Goal: Obtain resource: Obtain resource

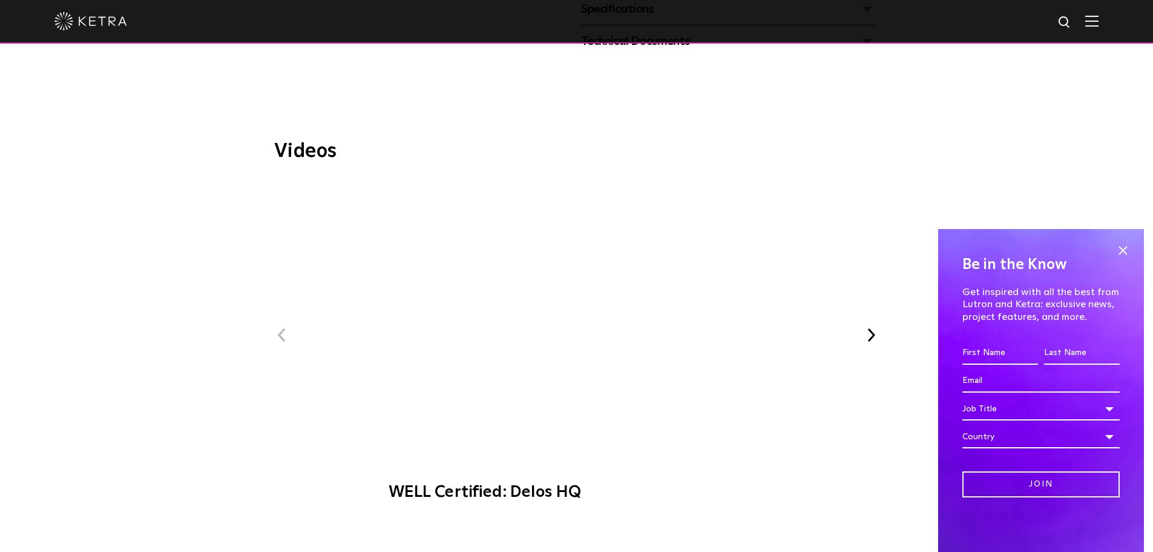
scroll to position [363, 0]
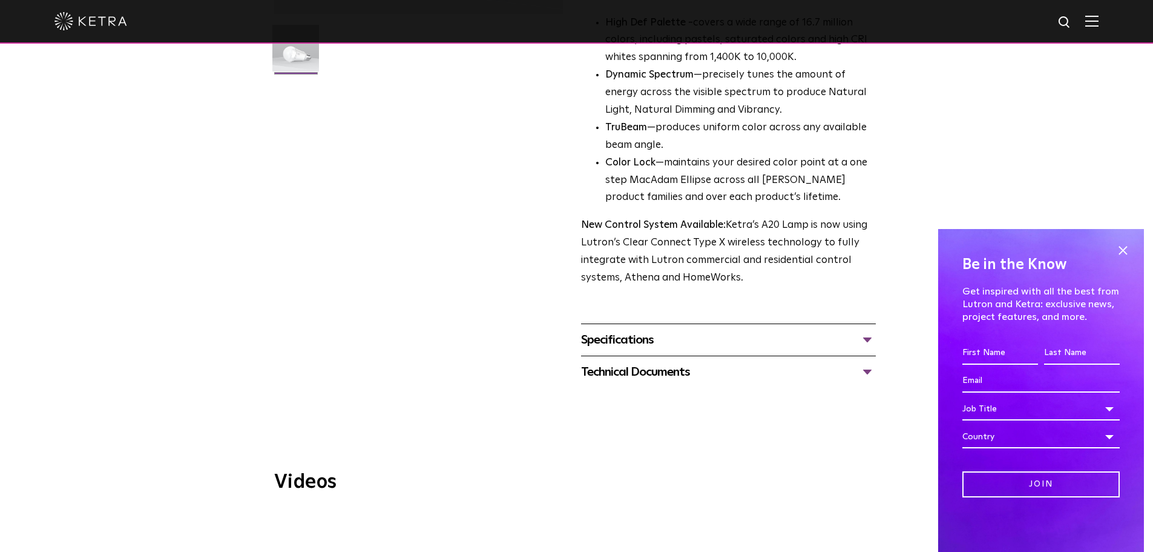
click at [828, 330] on div "Specifications" at bounding box center [728, 339] width 295 height 19
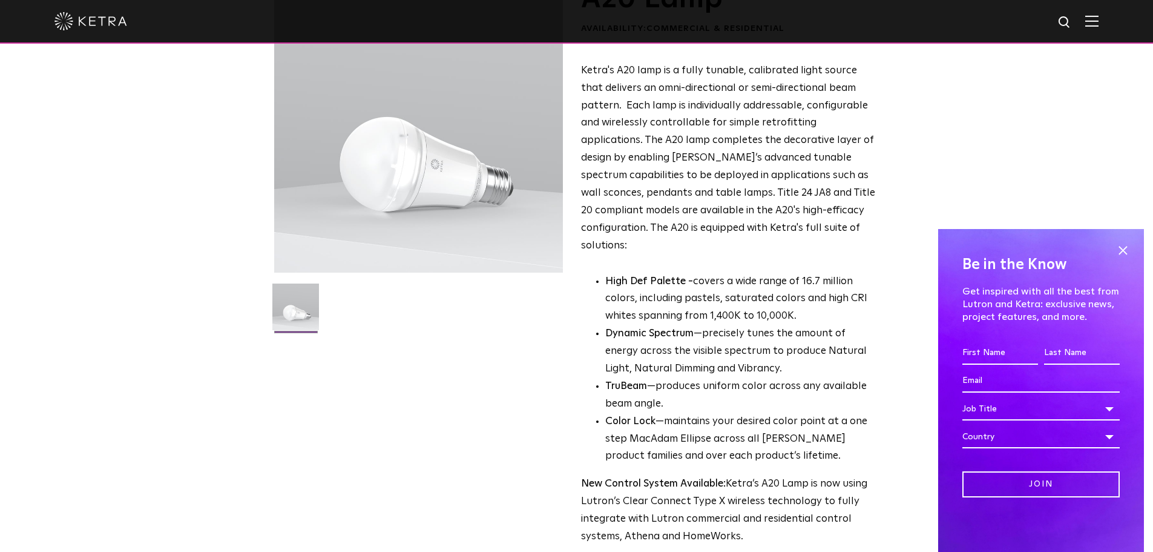
scroll to position [0, 0]
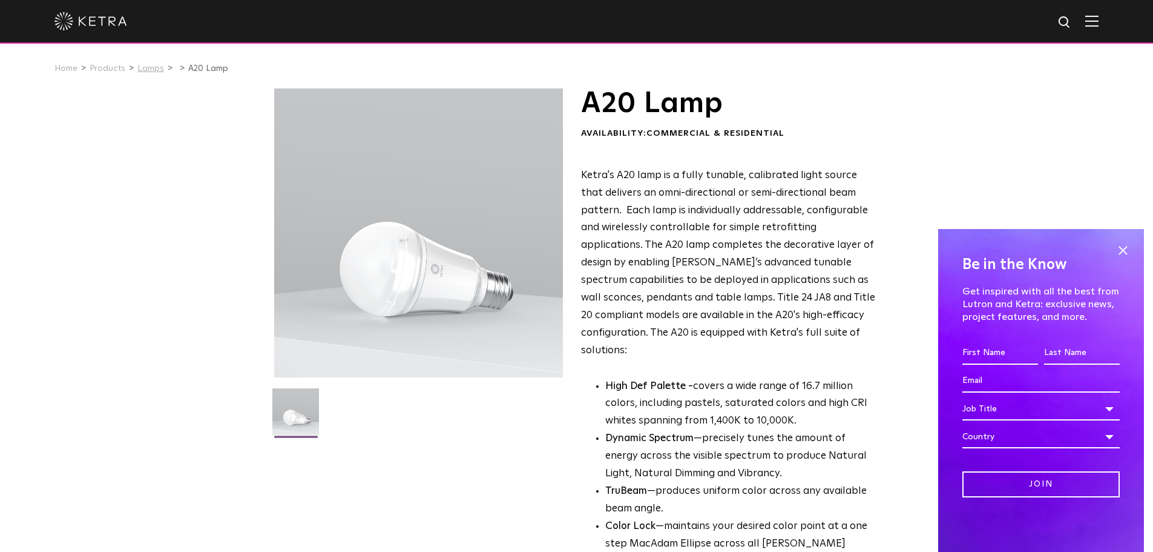
click at [144, 69] on link "Lamps" at bounding box center [150, 68] width 27 height 8
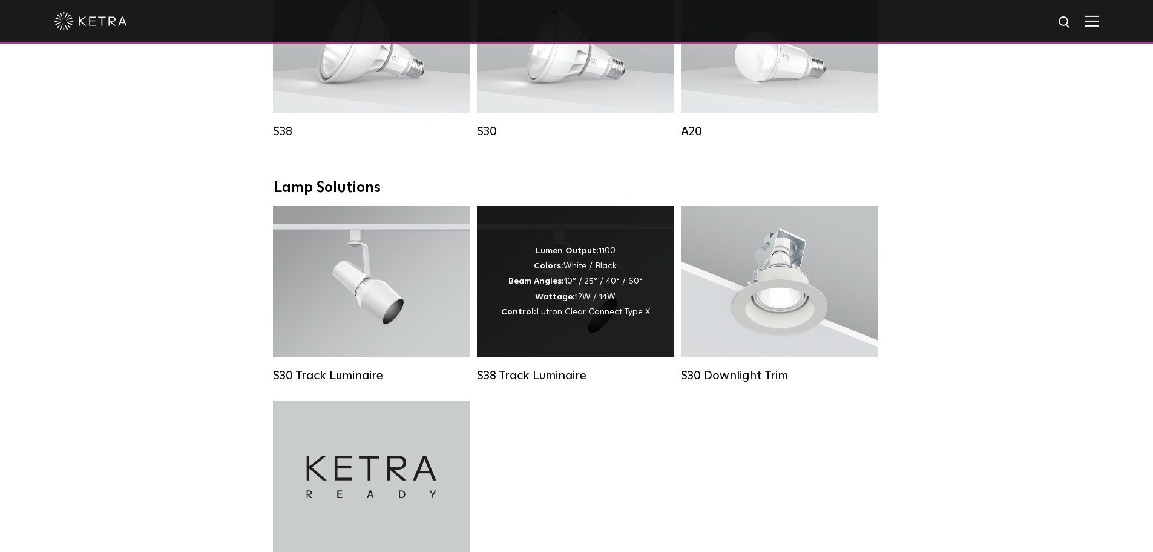
scroll to position [969, 0]
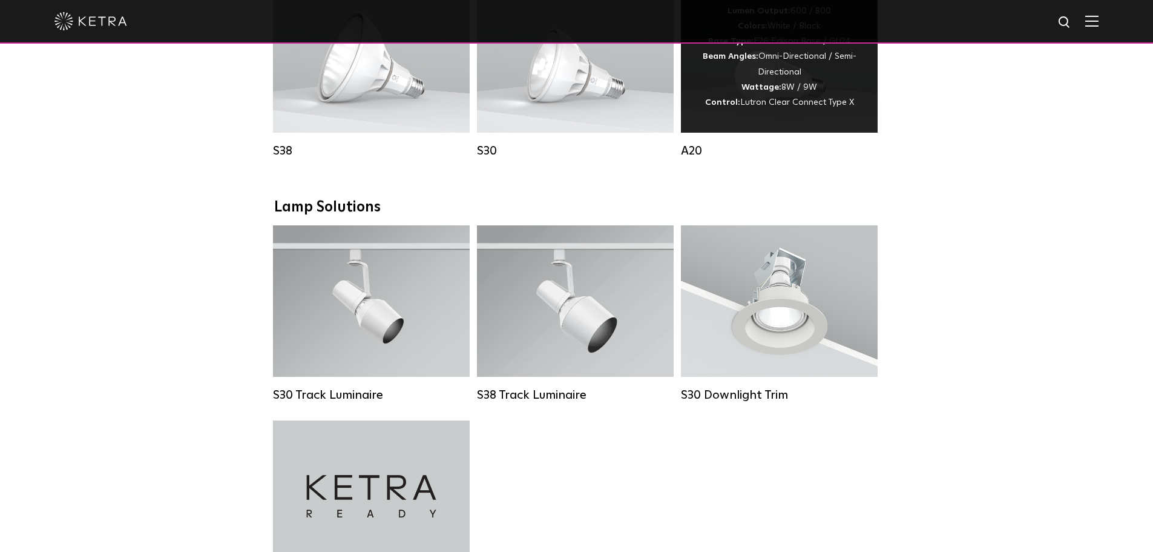
click at [726, 125] on div "Lumen Output: 600 / 800 Colors: White / Black Base Type: E26 Edison Base / GU24…" at bounding box center [779, 56] width 197 height 151
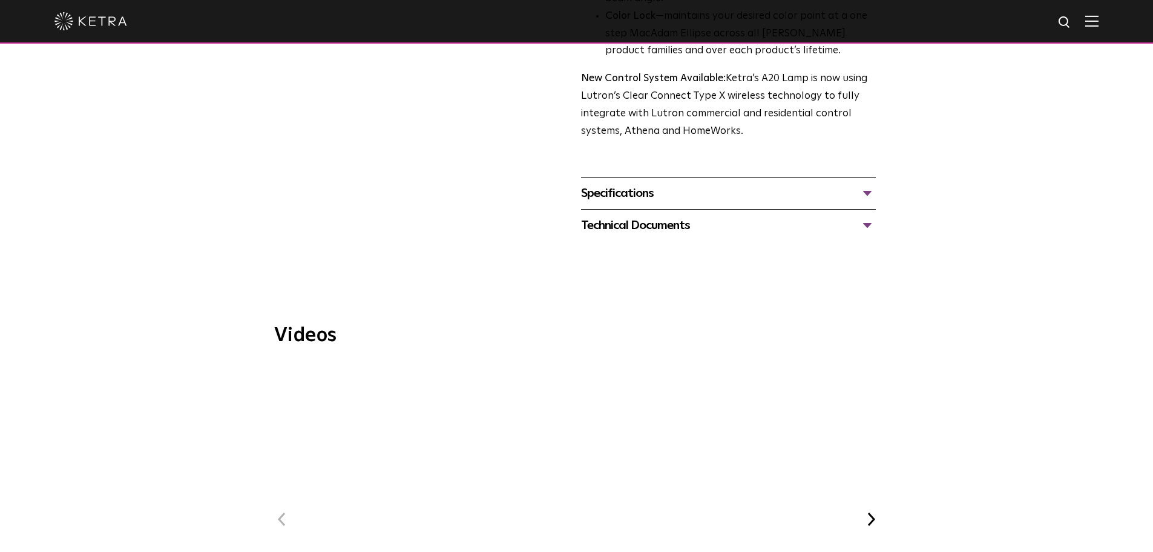
scroll to position [484, 0]
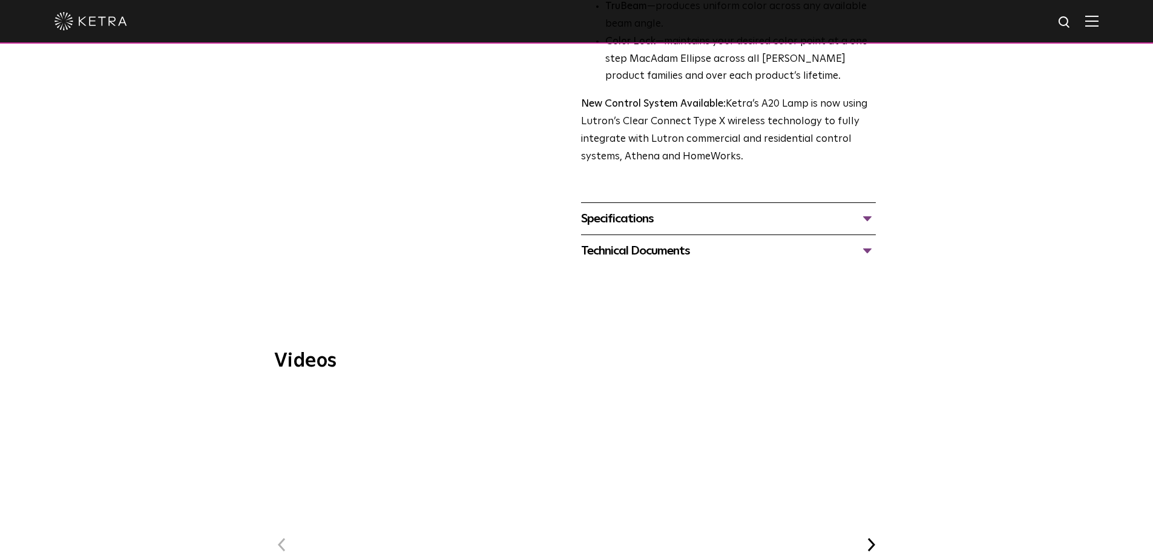
click at [735, 209] on div "Specifications" at bounding box center [728, 218] width 295 height 19
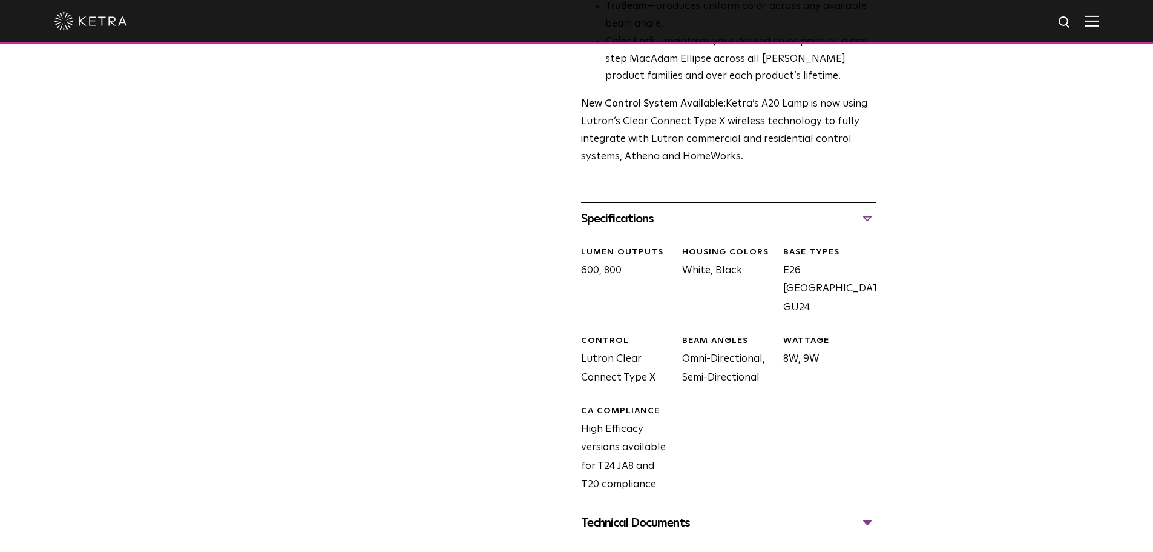
click at [736, 209] on div "Specifications" at bounding box center [728, 218] width 295 height 19
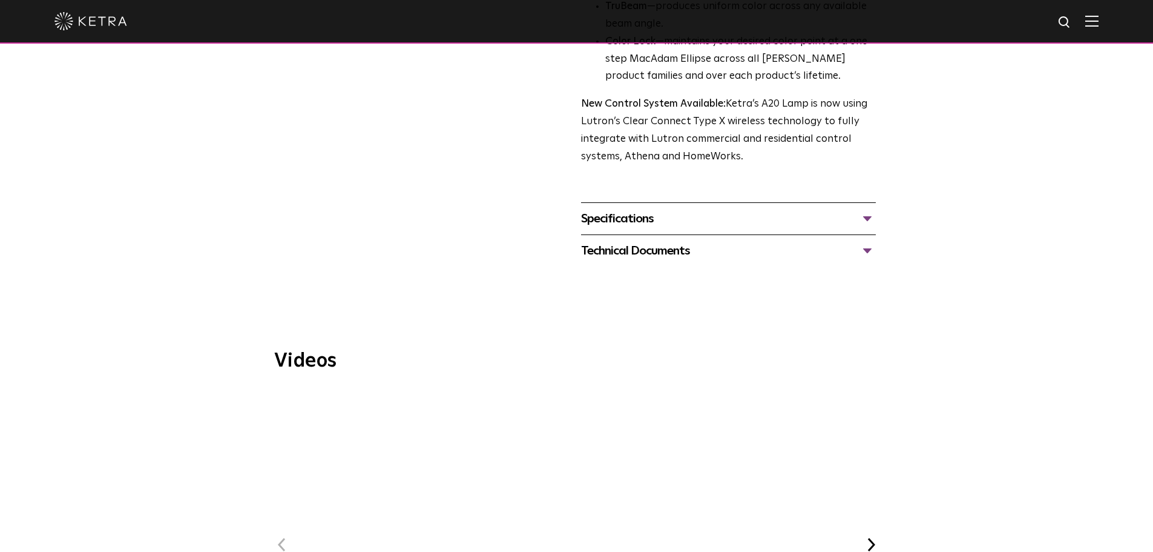
click at [708, 241] on div "Technical Documents" at bounding box center [728, 250] width 295 height 19
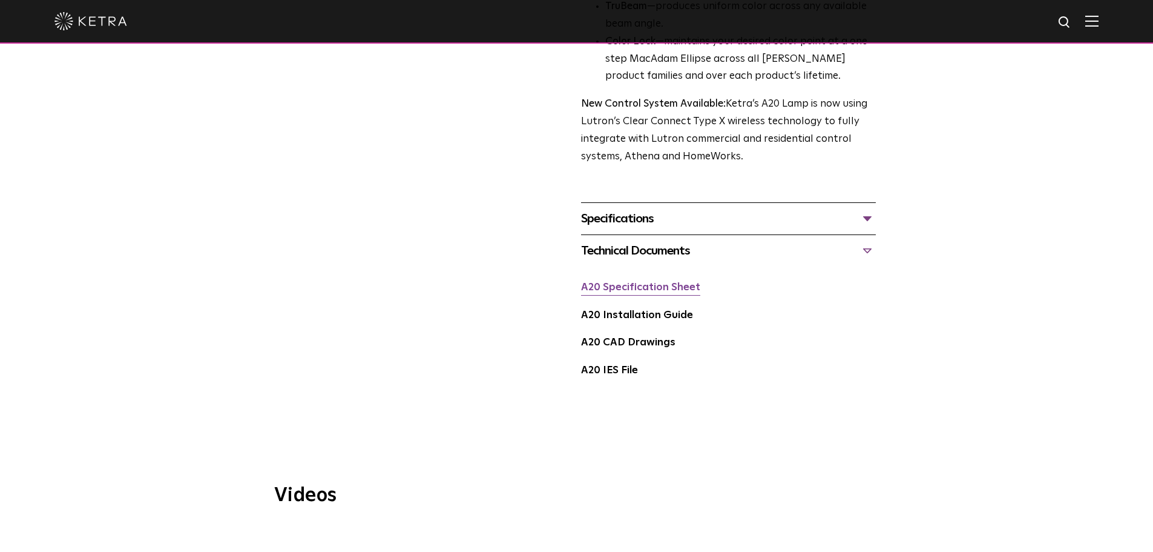
click at [686, 282] on link "A20 Specification Sheet" at bounding box center [640, 287] width 119 height 10
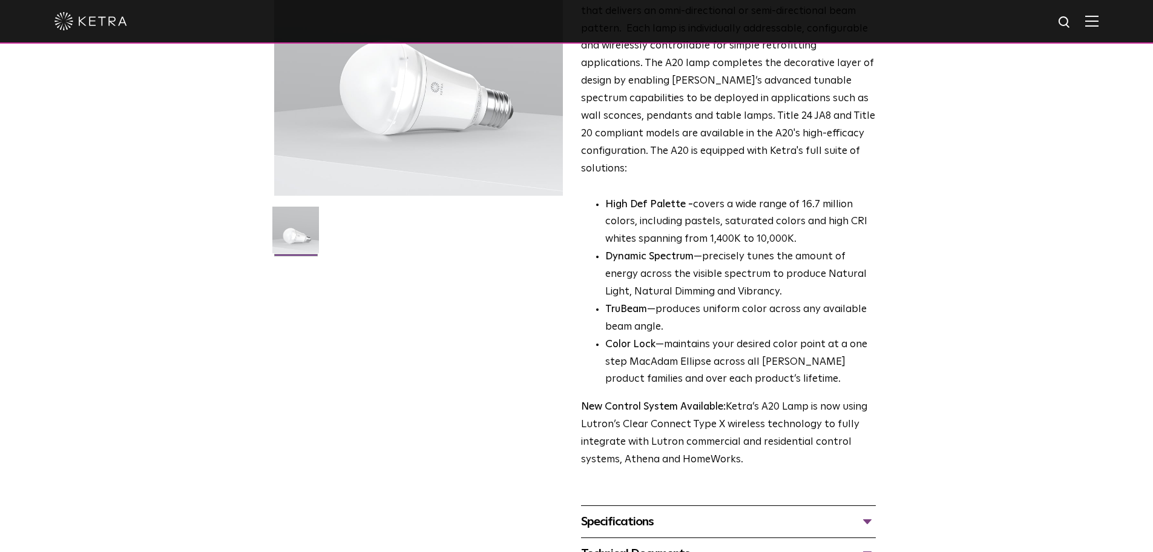
scroll to position [242, 0]
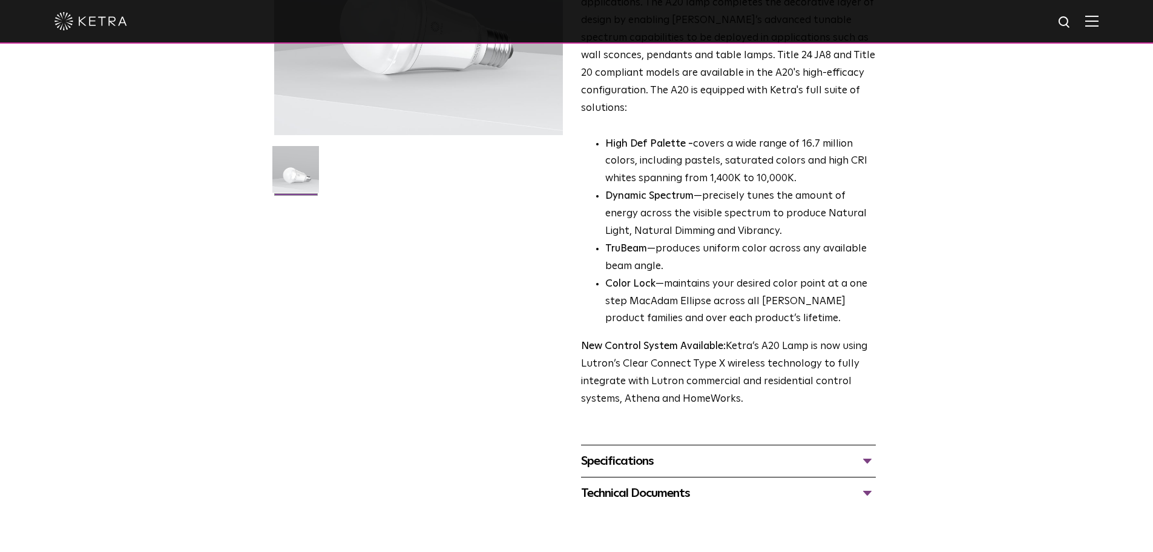
click at [621, 451] on div "Specifications" at bounding box center [728, 460] width 295 height 19
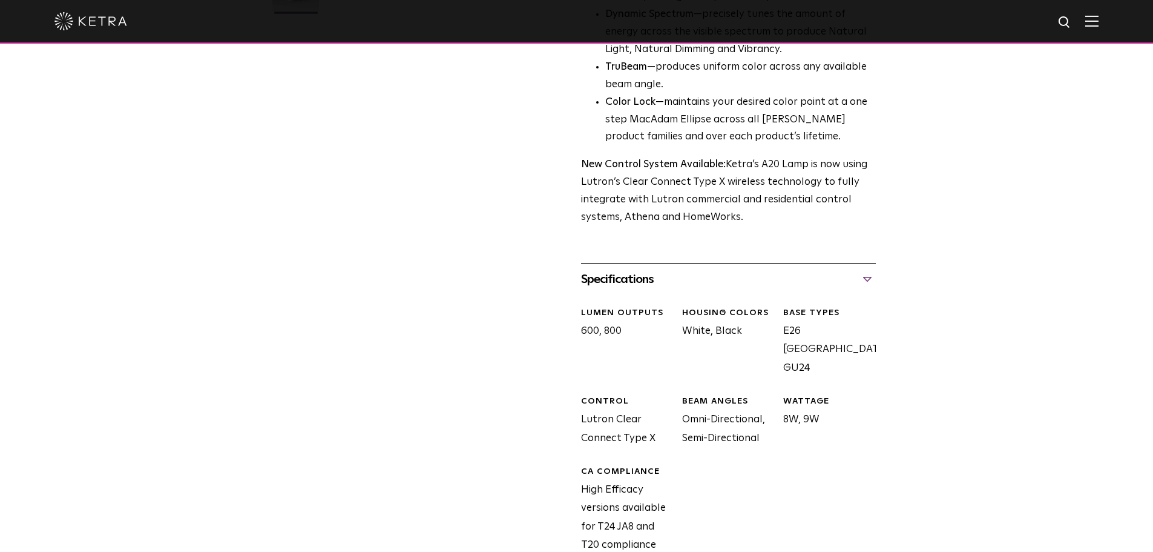
scroll to position [0, 0]
